Goal: Task Accomplishment & Management: Complete application form

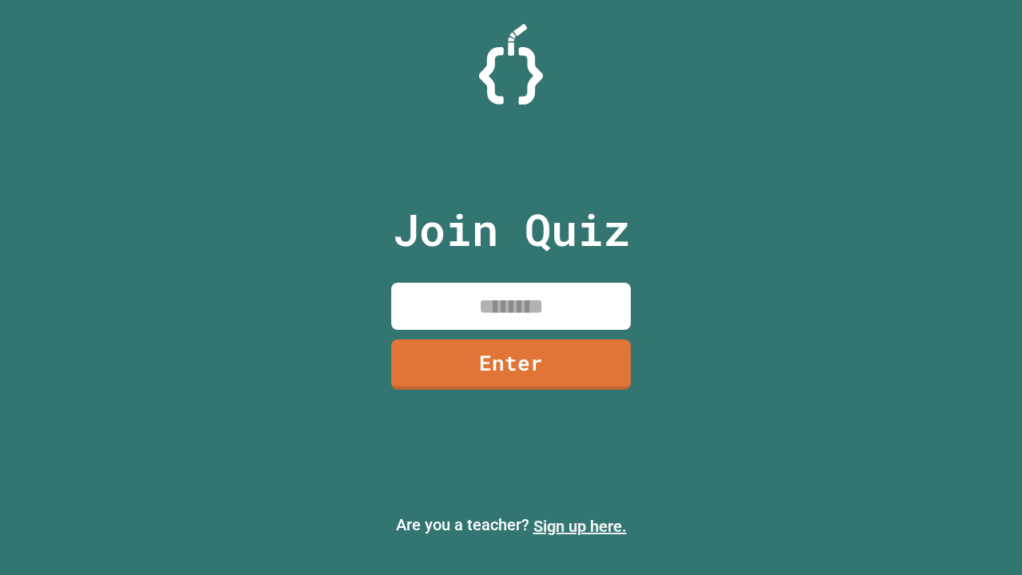
click at [580, 526] on link "Sign up here." at bounding box center [580, 526] width 93 height 19
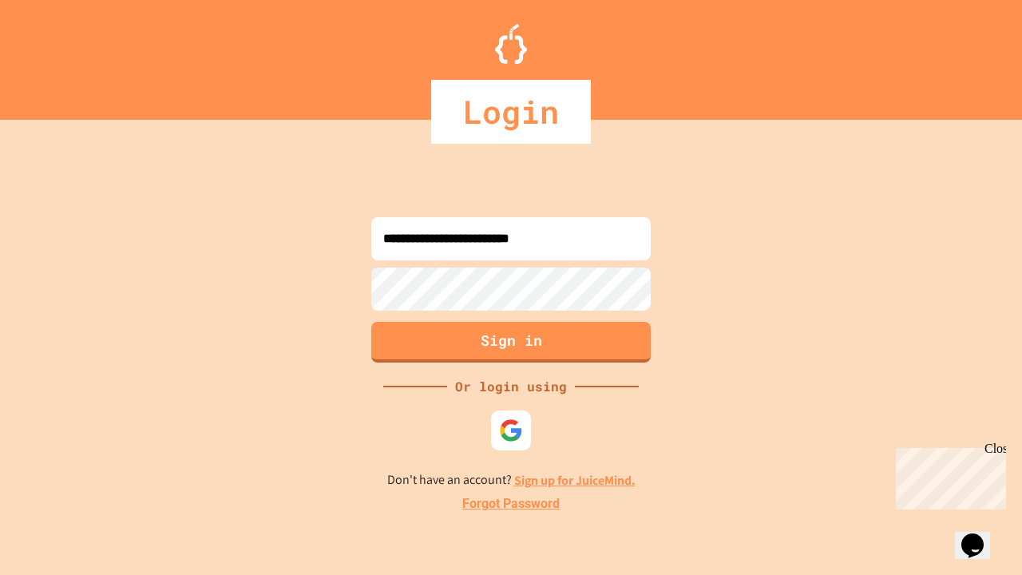
type input "**********"
